Goal: Task Accomplishment & Management: Manage account settings

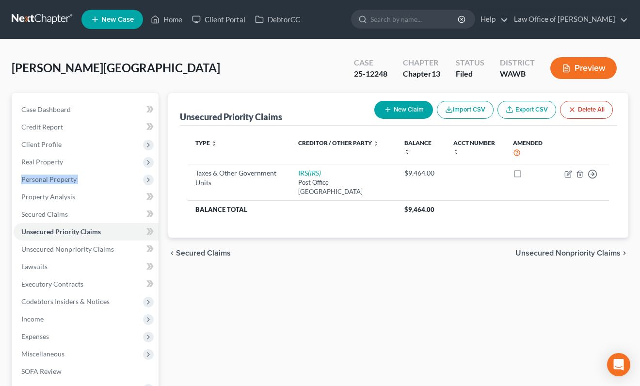
click at [41, 22] on link at bounding box center [43, 19] width 62 height 17
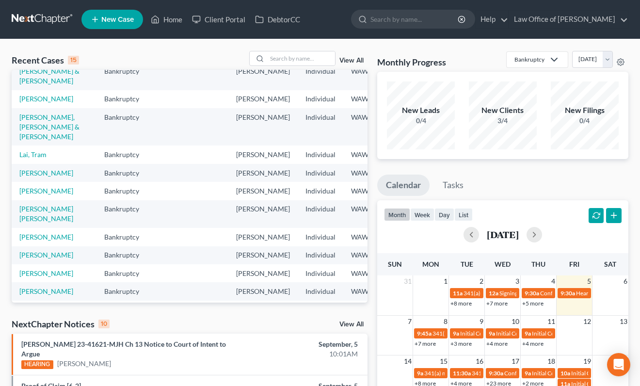
scroll to position [97, 0]
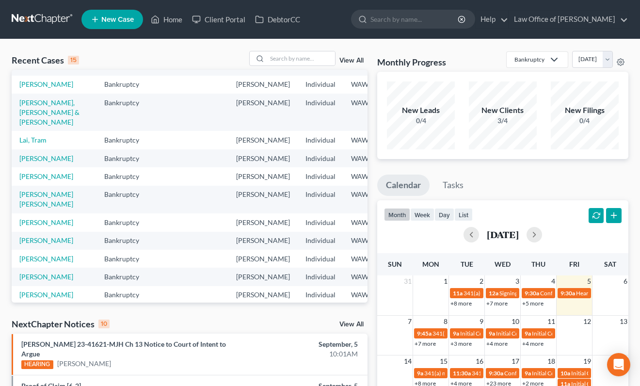
click at [357, 322] on link "View All" at bounding box center [351, 324] width 24 height 7
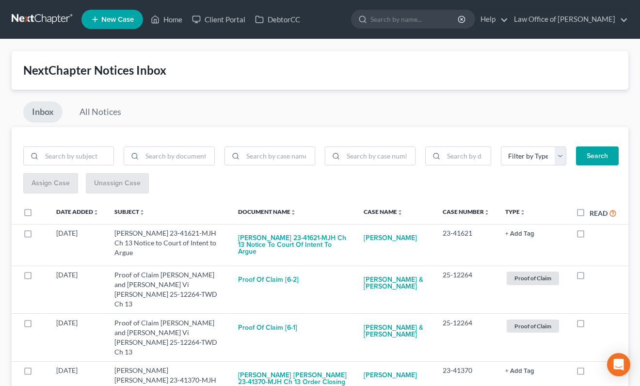
click at [589, 214] on label "Read" at bounding box center [602, 212] width 27 height 11
click at [593, 214] on input "Read" at bounding box center [596, 210] width 6 height 6
checkbox input "true"
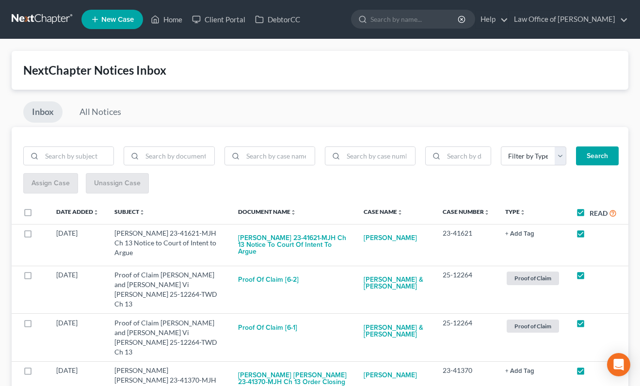
checkbox input "true"
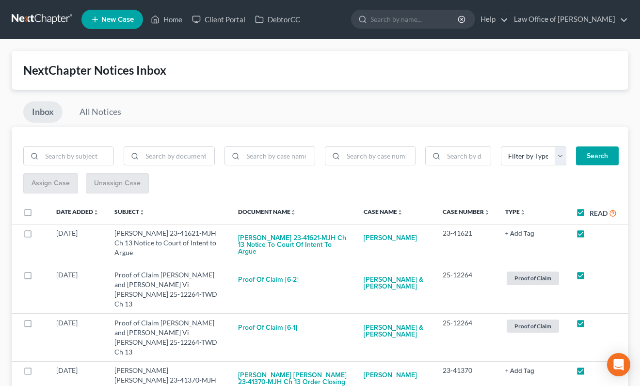
checkbox input "true"
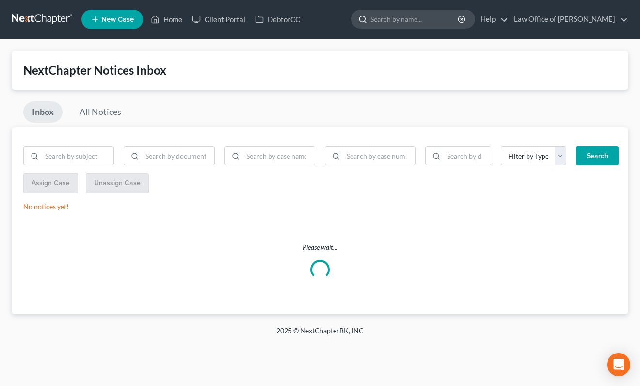
click at [439, 17] on input "search" at bounding box center [414, 19] width 89 height 18
type input "kennedy"
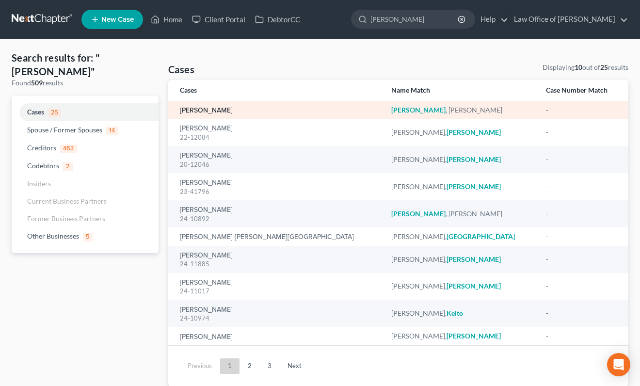
click at [209, 111] on link "[PERSON_NAME]" at bounding box center [206, 110] width 53 height 7
select select "6"
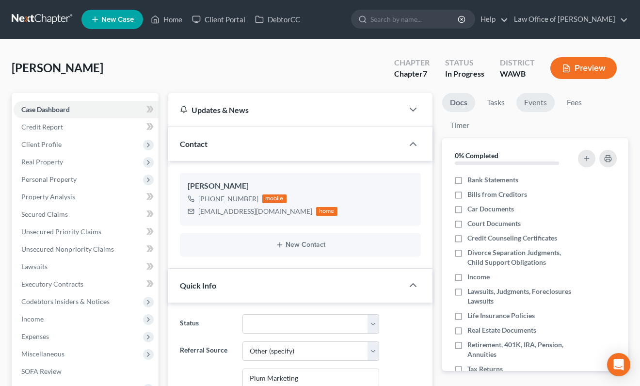
click at [534, 100] on link "Events" at bounding box center [535, 102] width 38 height 19
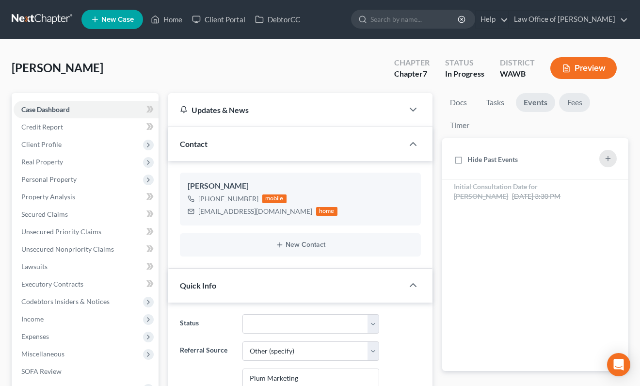
click at [568, 102] on link "Fees" at bounding box center [574, 102] width 31 height 19
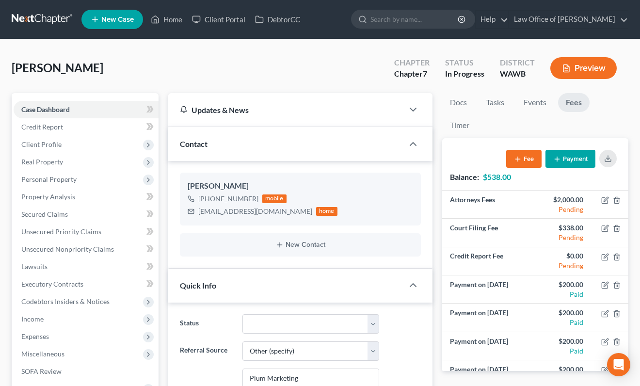
click at [570, 159] on button "Payment" at bounding box center [570, 159] width 50 height 18
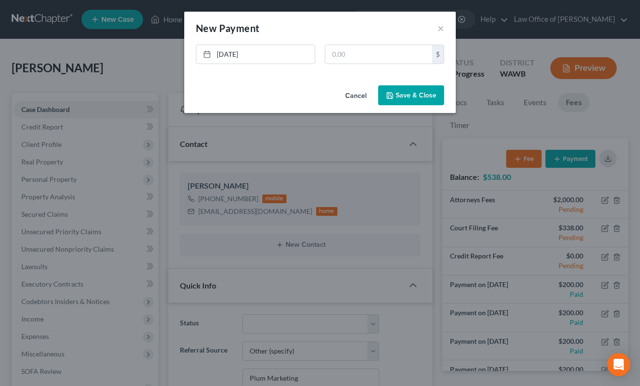
click at [376, 41] on div "New Payment Edit Payment ×" at bounding box center [319, 28] width 271 height 33
click at [376, 50] on input "text" at bounding box center [378, 54] width 107 height 18
type input "200"
click at [404, 90] on button "Save & Close" at bounding box center [411, 95] width 66 height 20
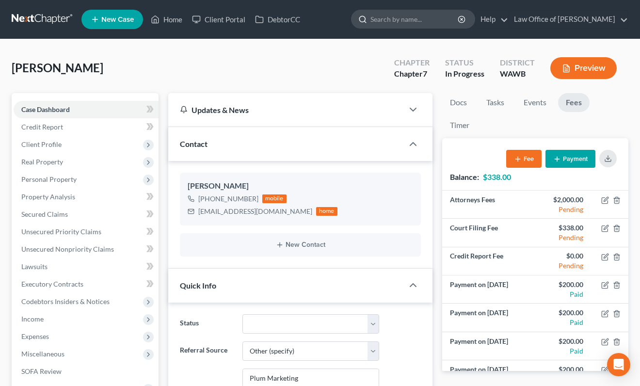
click at [440, 28] on div at bounding box center [413, 19] width 124 height 19
click at [440, 26] on input "search" at bounding box center [414, 19] width 89 height 18
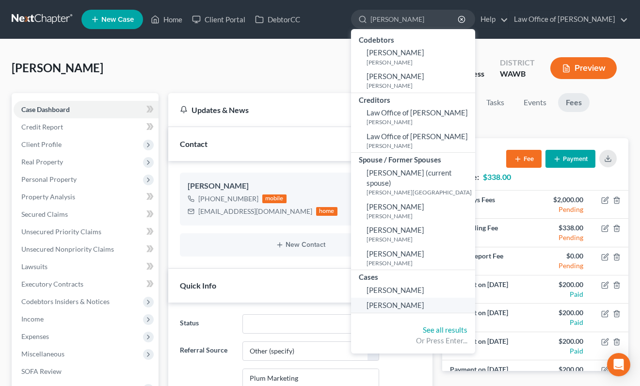
type input "karen"
click at [419, 300] on span "[PERSON_NAME]" at bounding box center [395, 304] width 58 height 9
select select "6"
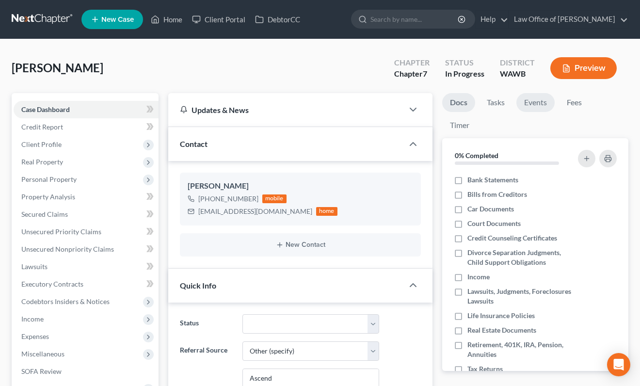
click at [528, 102] on link "Events" at bounding box center [535, 102] width 38 height 19
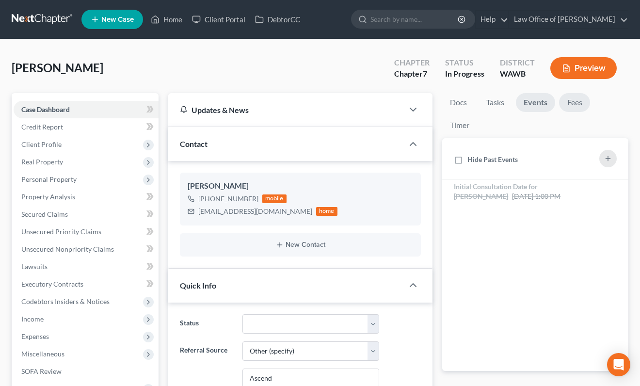
click at [569, 96] on link "Fees" at bounding box center [574, 102] width 31 height 19
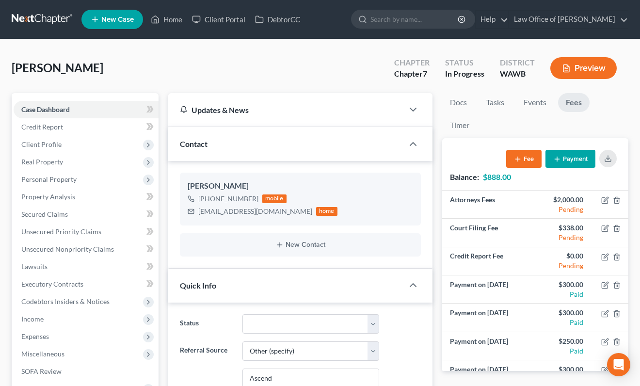
click at [571, 157] on button "Payment" at bounding box center [570, 159] width 50 height 18
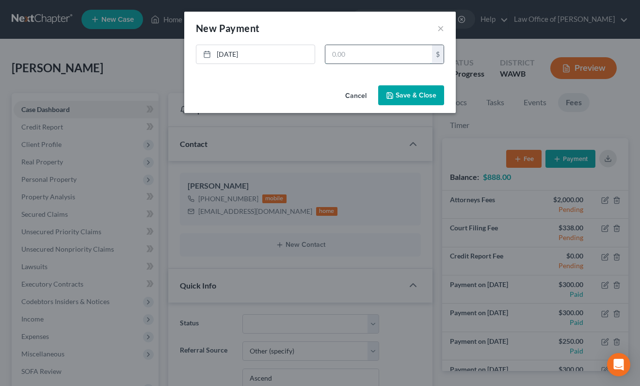
click at [376, 58] on input "text" at bounding box center [378, 54] width 107 height 18
type input "300"
click at [410, 99] on button "Save & Close" at bounding box center [411, 95] width 66 height 20
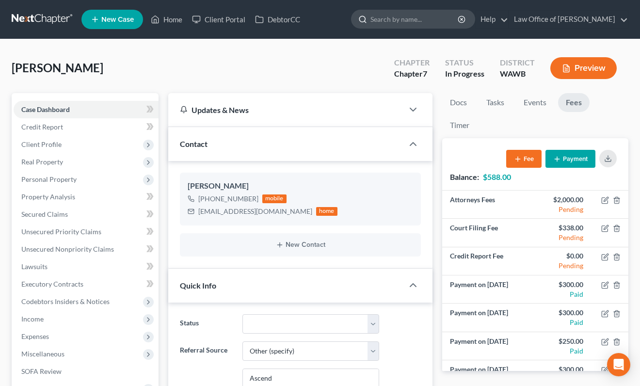
click at [453, 20] on input "search" at bounding box center [414, 19] width 89 height 18
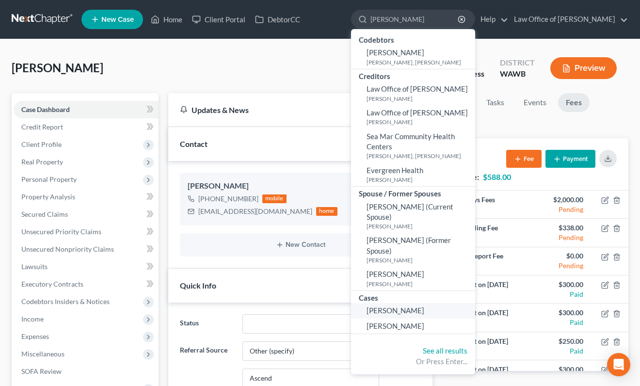
type input "herrera"
click at [418, 306] on span "[PERSON_NAME]" at bounding box center [395, 310] width 58 height 9
select select "6"
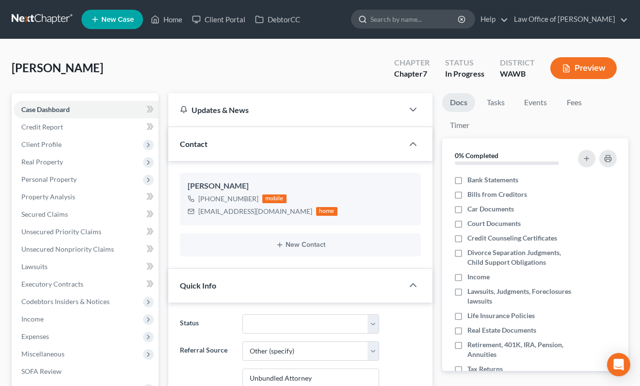
click at [451, 22] on input "search" at bounding box center [414, 19] width 89 height 18
click at [571, 98] on link "Fees" at bounding box center [573, 102] width 31 height 19
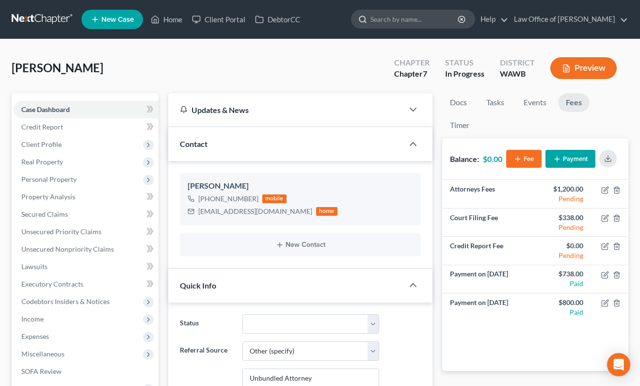
click at [451, 20] on input "search" at bounding box center [414, 19] width 89 height 18
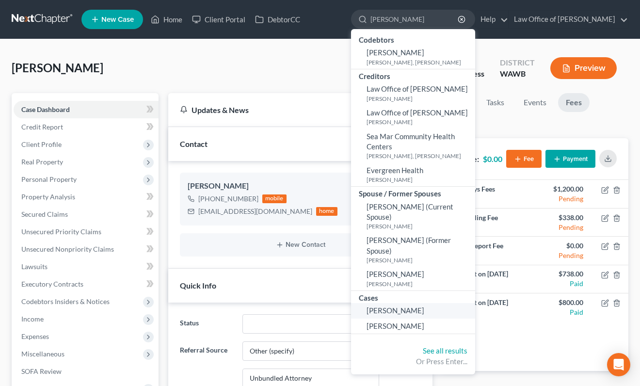
type input "herrera"
click at [424, 306] on span "[PERSON_NAME]" at bounding box center [395, 310] width 58 height 9
select select "6"
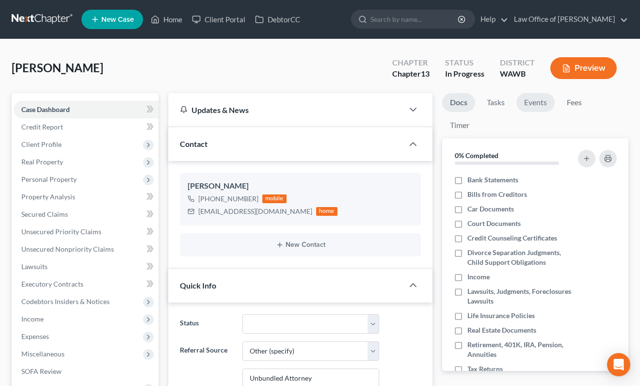
click at [537, 105] on link "Events" at bounding box center [535, 102] width 38 height 19
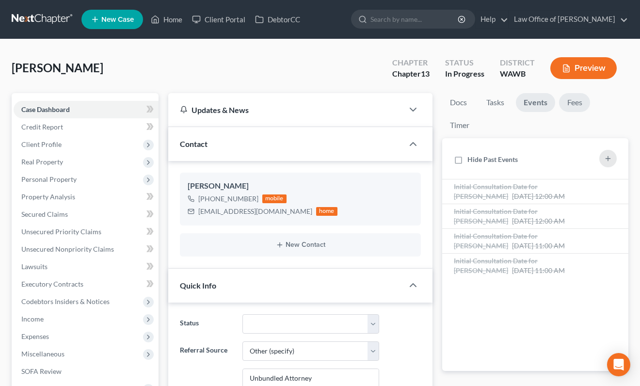
click at [571, 109] on link "Fees" at bounding box center [574, 102] width 31 height 19
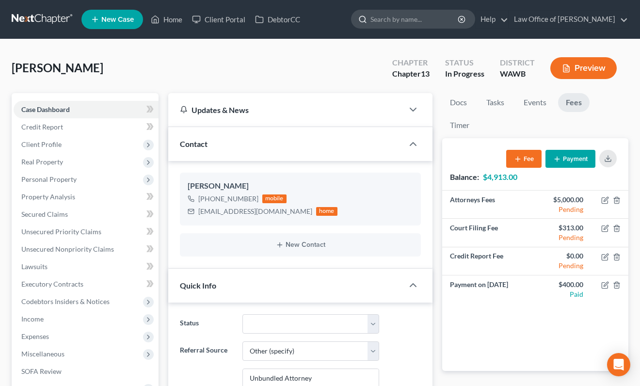
click at [429, 21] on input "search" at bounding box center [414, 19] width 89 height 18
type input "n"
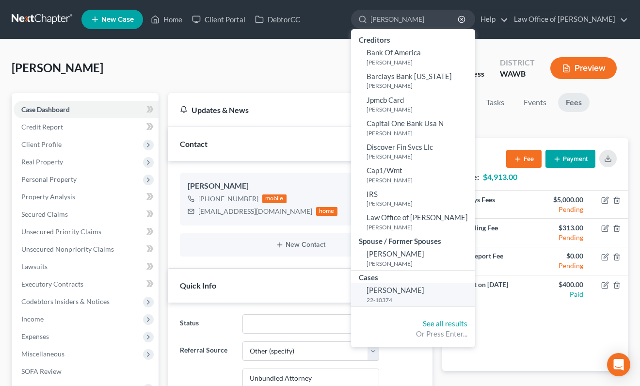
type input "mann"
click at [424, 286] on span "[PERSON_NAME]" at bounding box center [395, 289] width 58 height 9
select select "6"
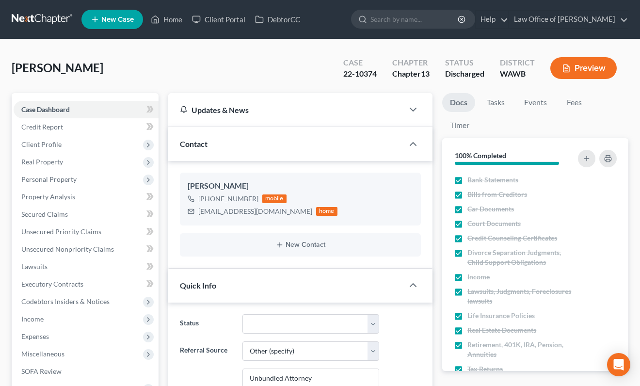
click at [45, 31] on nav "Home New Case Client Portal DebtorCC Law Office of Lisa S. Tse lisa@lisatselaw.…" at bounding box center [320, 19] width 640 height 39
click at [45, 17] on link at bounding box center [43, 19] width 62 height 17
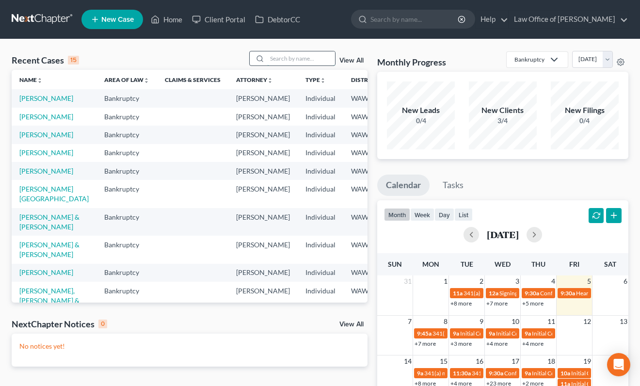
click at [290, 59] on input "search" at bounding box center [301, 58] width 68 height 14
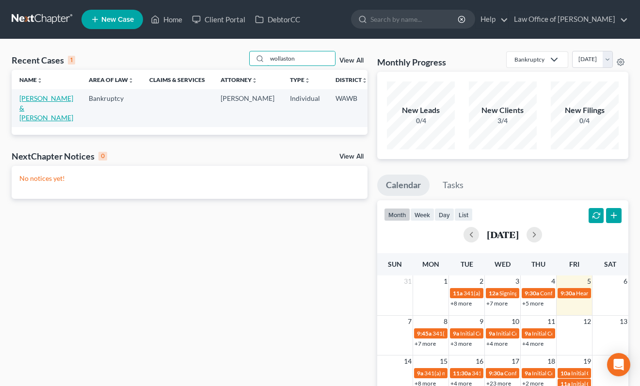
type input "wollaston"
click at [20, 120] on link "Wollaston, David & Carey-Wollaston, Amy" at bounding box center [46, 108] width 54 height 28
select select "6"
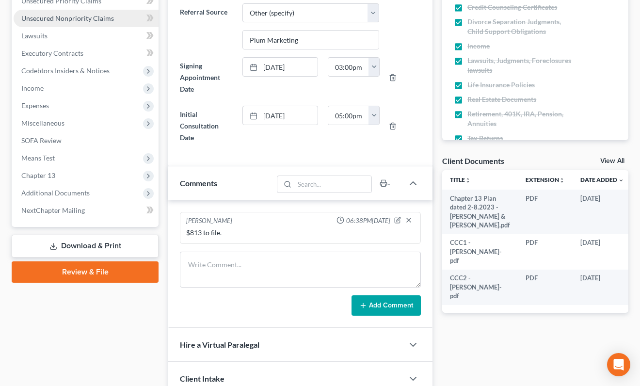
scroll to position [327, 0]
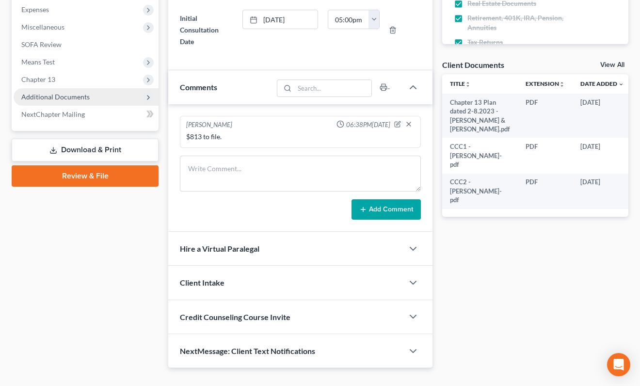
click at [111, 98] on span "Additional Documents" at bounding box center [86, 96] width 145 height 17
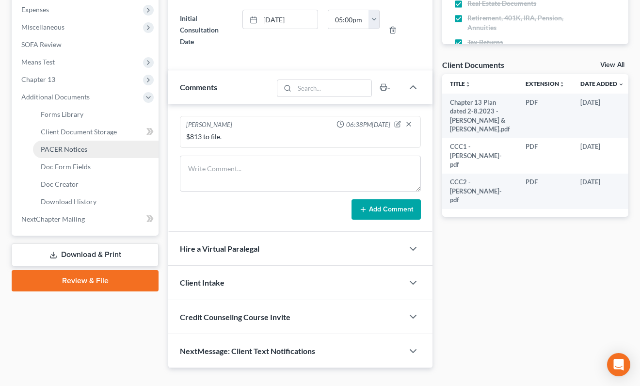
click at [98, 153] on link "PACER Notices" at bounding box center [96, 149] width 126 height 17
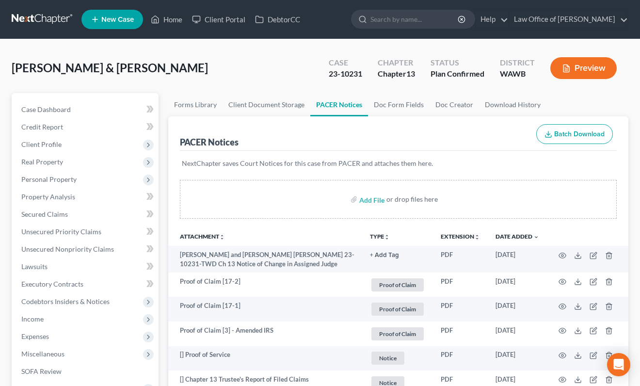
click at [44, 13] on link at bounding box center [43, 19] width 62 height 17
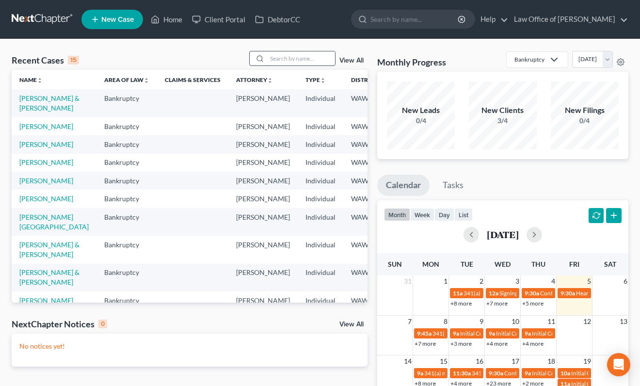
click at [303, 62] on input "search" at bounding box center [301, 58] width 68 height 14
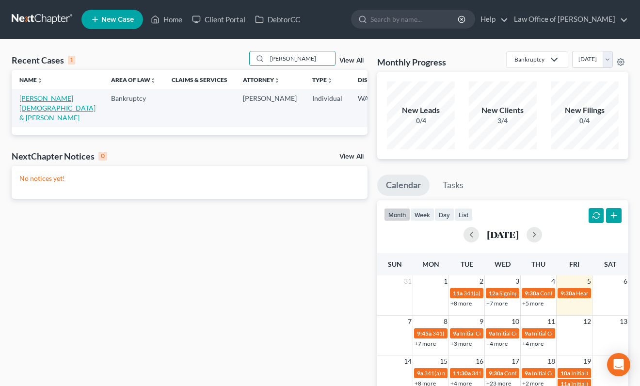
type input "lois"
click at [31, 104] on link "Motzer, Christian & Lois" at bounding box center [57, 108] width 76 height 28
select select "6"
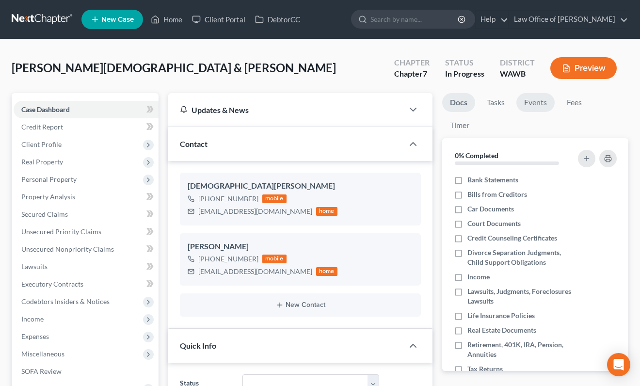
click at [529, 106] on link "Events" at bounding box center [535, 102] width 38 height 19
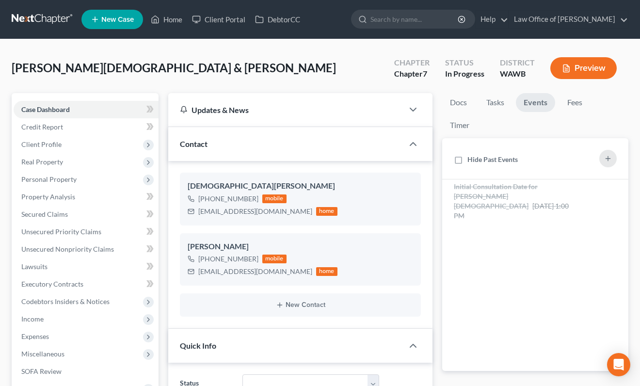
click at [587, 93] on li "Fees" at bounding box center [574, 104] width 31 height 23
click at [582, 96] on link "Fees" at bounding box center [574, 102] width 31 height 19
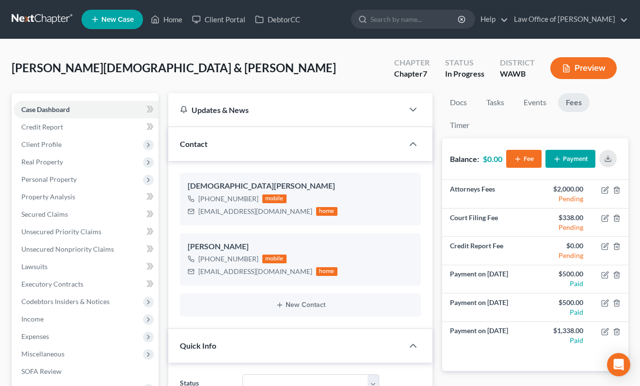
click at [43, 21] on link at bounding box center [43, 19] width 62 height 17
